Goal: Information Seeking & Learning: Learn about a topic

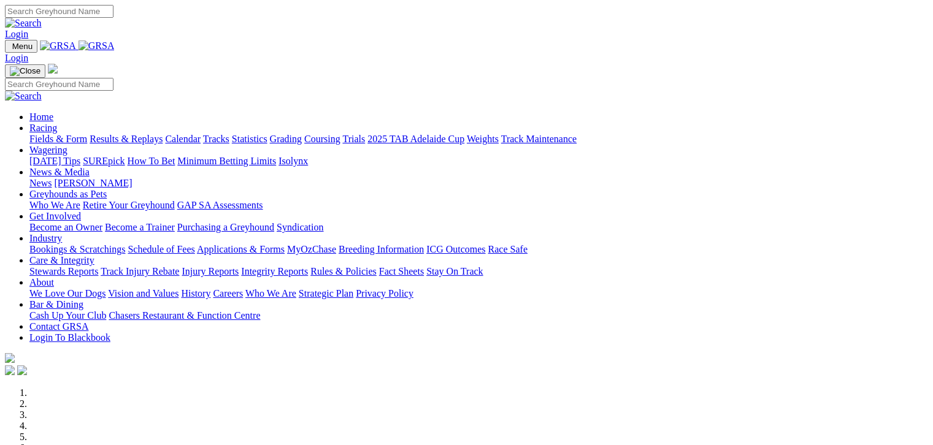
click at [37, 134] on link "Fields & Form" at bounding box center [58, 139] width 58 height 10
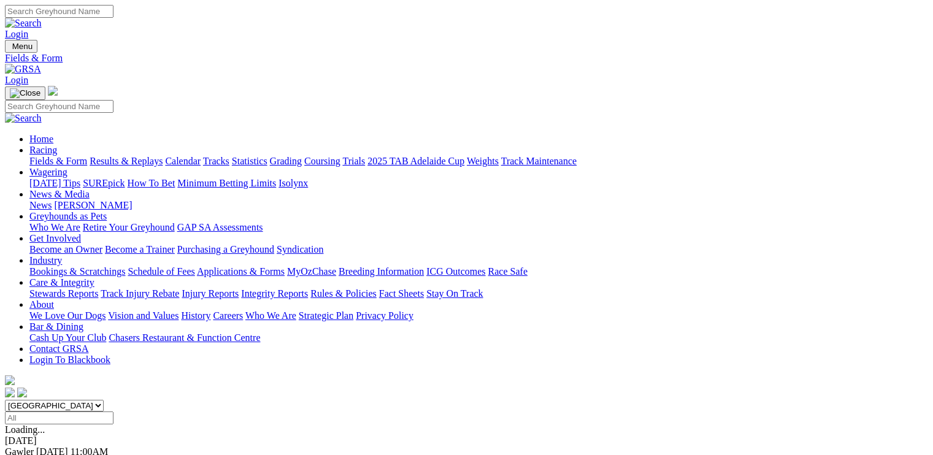
click at [94, 277] on link "Care & Integrity" at bounding box center [61, 282] width 65 height 10
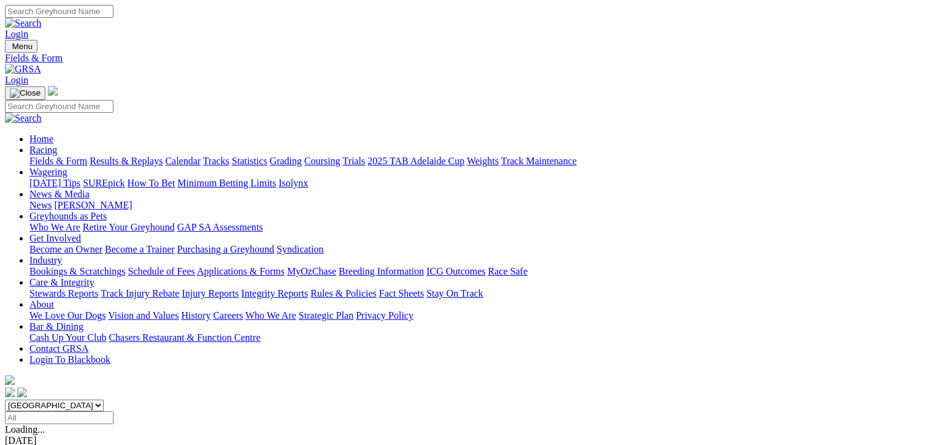
click at [94, 277] on link "Care & Integrity" at bounding box center [61, 282] width 65 height 10
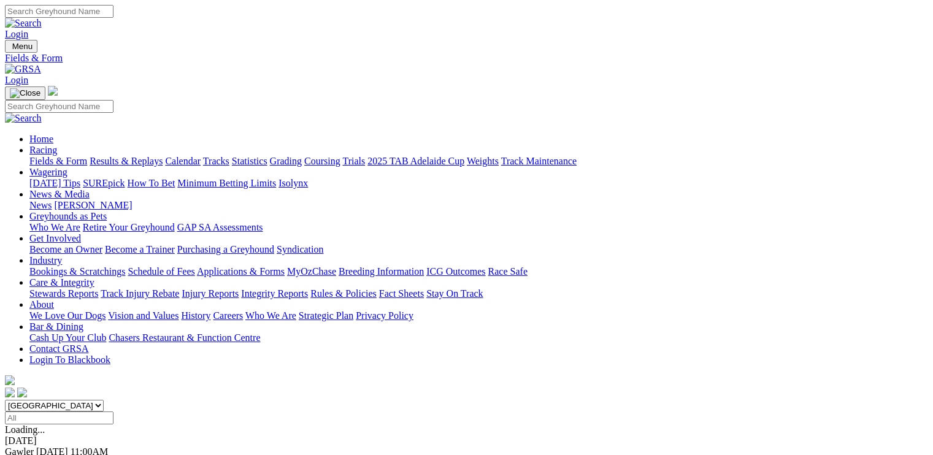
click at [308, 288] on link "Integrity Reports" at bounding box center [274, 293] width 67 height 10
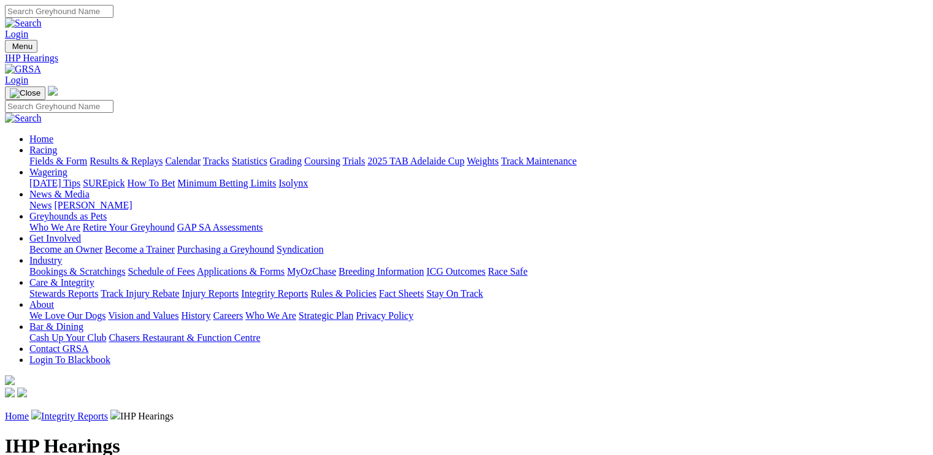
click at [108, 411] on link "Integrity Reports" at bounding box center [74, 416] width 67 height 10
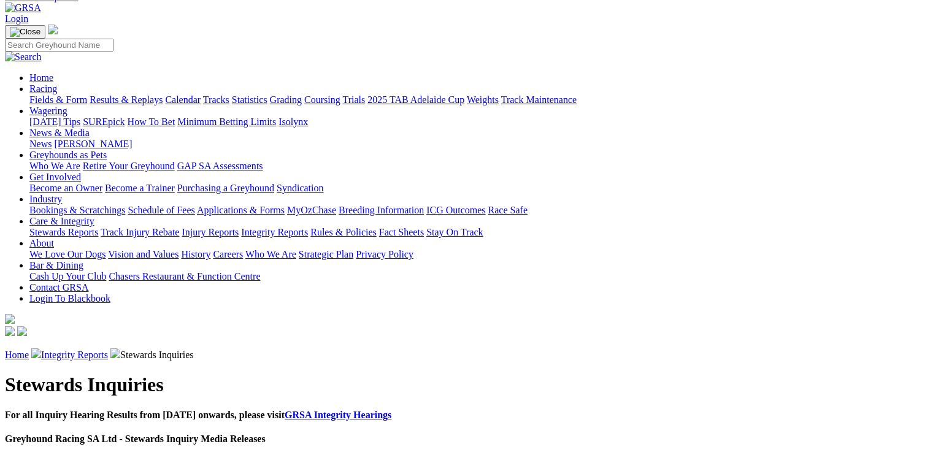
scroll to position [76, 0]
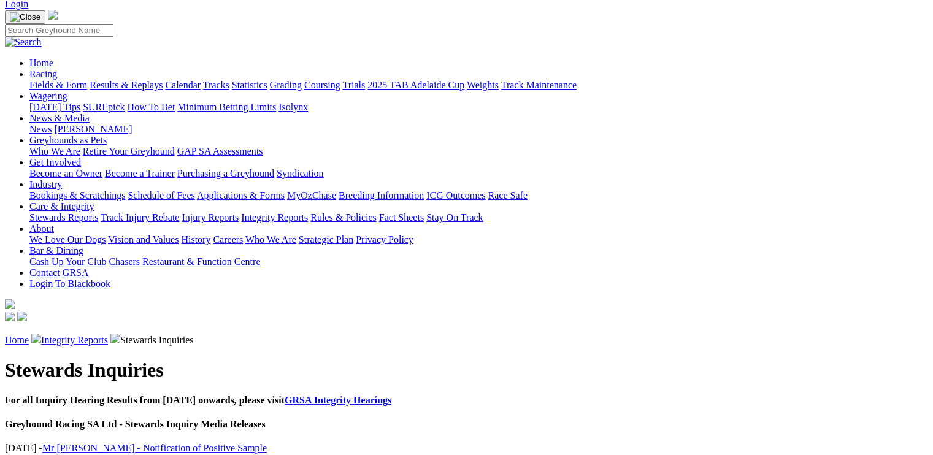
click at [132, 443] on link "Mr [PERSON_NAME] - Notification of Positive Sample" at bounding box center [154, 448] width 225 height 10
